Goal: Answer question/provide support: Share knowledge or assist other users

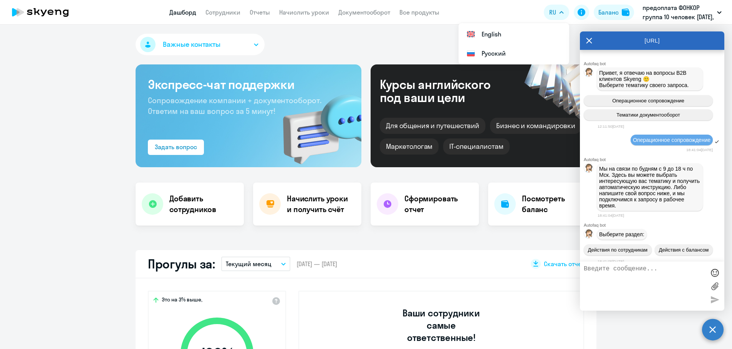
select select "30"
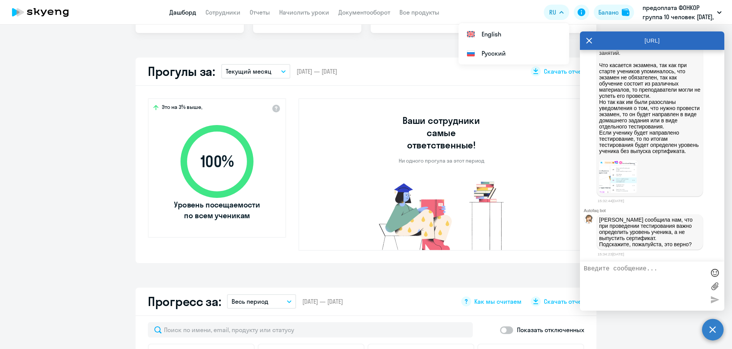
scroll to position [840, 0]
click at [602, 270] on textarea at bounding box center [643, 286] width 121 height 41
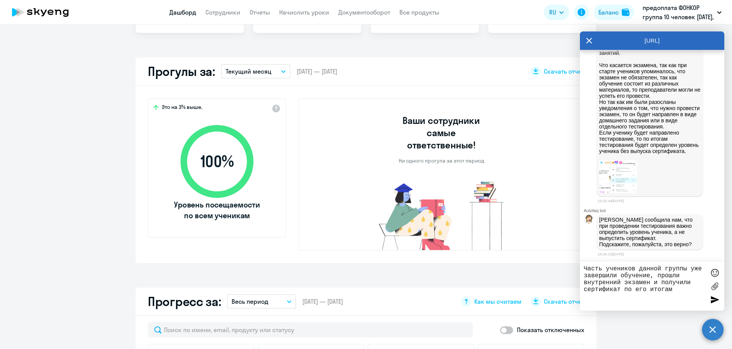
type textarea "Часть учеников данной группы уже завершили обучение, прошли внутренний экзамен …"
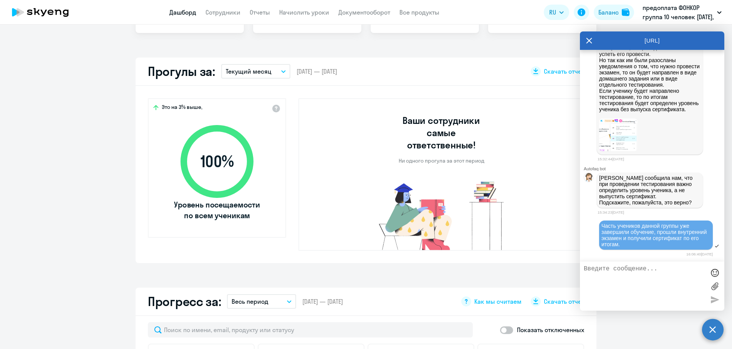
scroll to position [882, 0]
click at [611, 276] on textarea at bounding box center [643, 286] width 121 height 41
type textarea "[PERSON_NAME] сейчас передам информацию, спасибо"
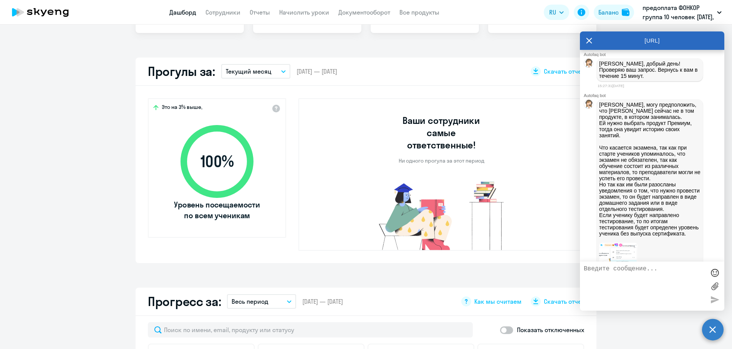
scroll to position [720, 0]
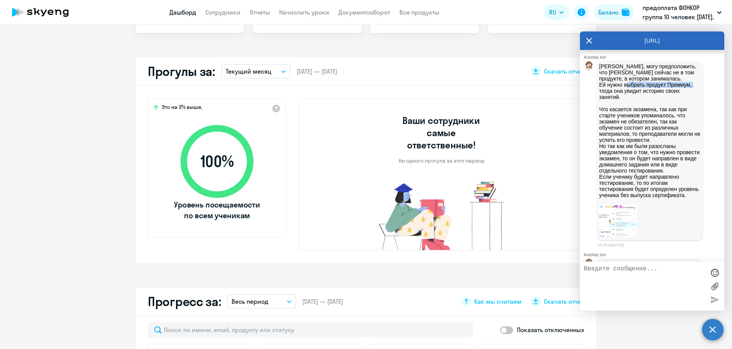
drag, startPoint x: 694, startPoint y: 149, endPoint x: 615, endPoint y: 152, distance: 79.2
click at [627, 148] on div "[PERSON_NAME], могу предположить, что [PERSON_NAME] сейчас не в том продукте, в…" at bounding box center [649, 151] width 106 height 180
drag, startPoint x: 630, startPoint y: 162, endPoint x: 598, endPoint y: 139, distance: 39.3
click at [598, 139] on div "[PERSON_NAME], могу предположить, что [PERSON_NAME] сейчас не в том продукте, в…" at bounding box center [649, 151] width 106 height 180
copy p "[PERSON_NAME] сейчас не в том продукте, в котором занималась. Ей нужно выбрать …"
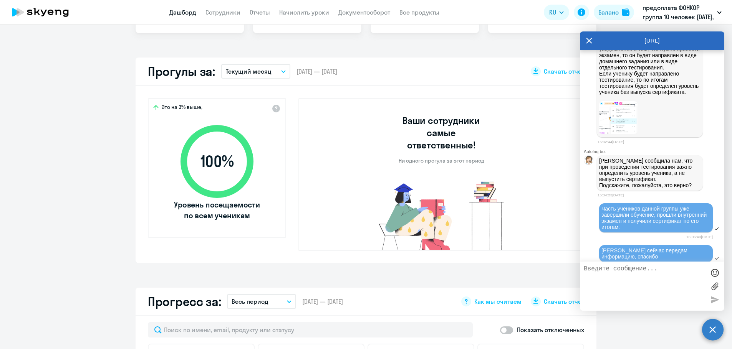
scroll to position [835, 0]
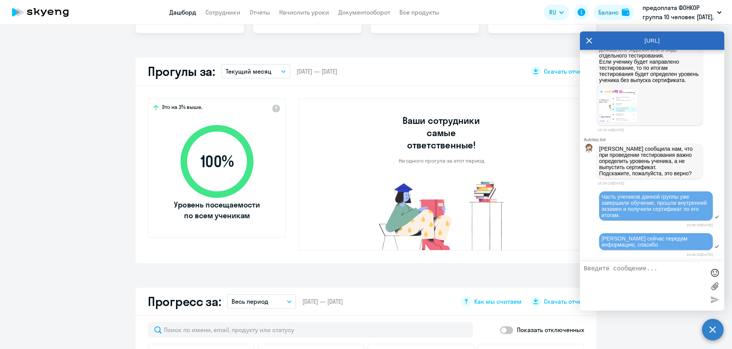
click at [621, 122] on img at bounding box center [618, 105] width 38 height 33
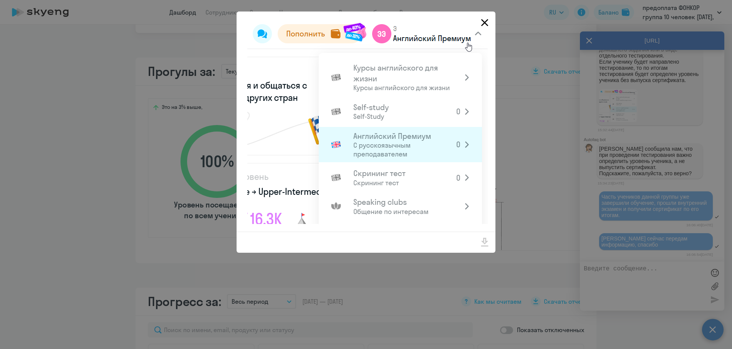
click at [483, 21] on icon "Close" at bounding box center [484, 23] width 12 height 12
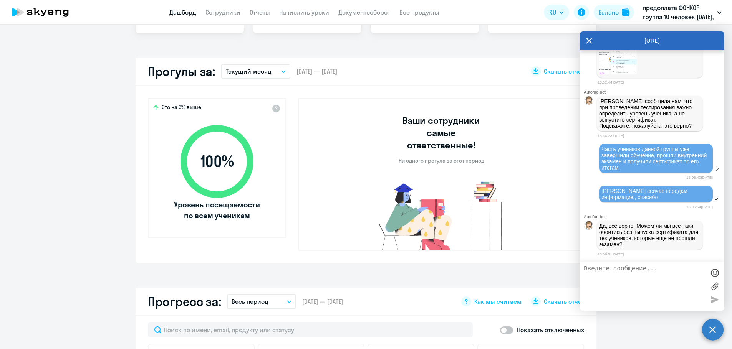
scroll to position [959, 0]
click at [611, 269] on textarea at bounding box center [643, 286] width 121 height 41
drag, startPoint x: 610, startPoint y: 268, endPoint x: 583, endPoint y: 269, distance: 26.5
click at [583, 269] on textarea "Прошу" at bounding box center [643, 286] width 121 height 41
type textarea "[PERSON_NAME]"
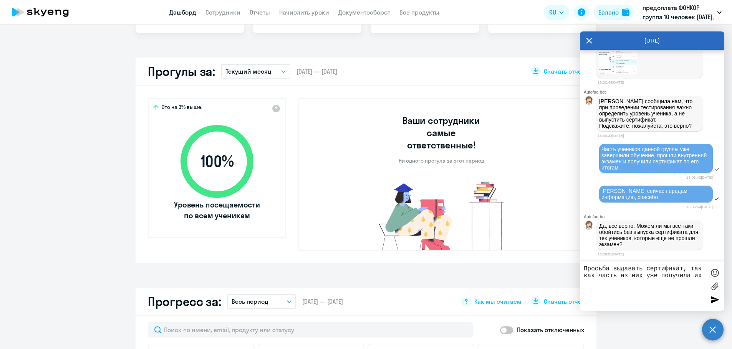
type textarea "Просьба выдавать сертификат, так как часть из них уже получила их."
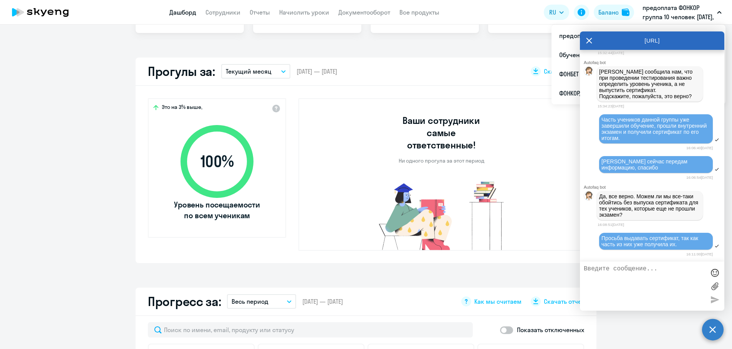
scroll to position [1023, 0]
